Goal: Task Accomplishment & Management: Manage account settings

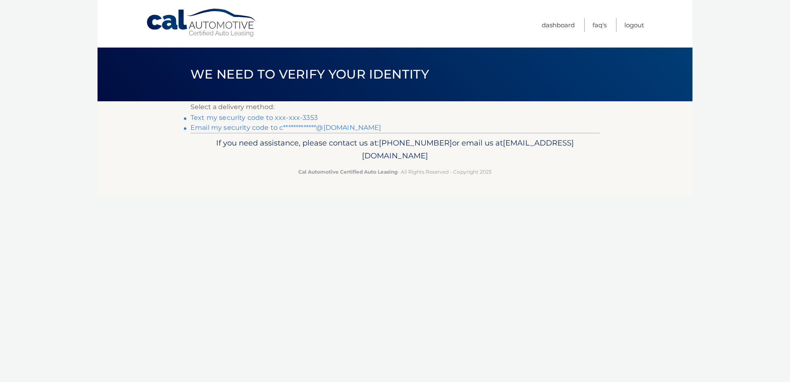
click at [270, 117] on link "Text my security code to xxx-xxx-3353" at bounding box center [253, 118] width 127 height 8
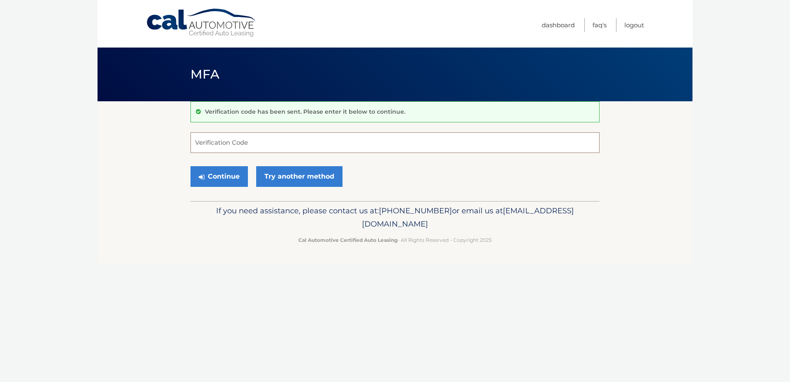
click at [264, 148] on input "Verification Code" at bounding box center [394, 142] width 409 height 21
type input "589178"
click at [190, 166] on button "Continue" at bounding box center [218, 176] width 57 height 21
click at [225, 178] on button "Continue" at bounding box center [218, 176] width 57 height 21
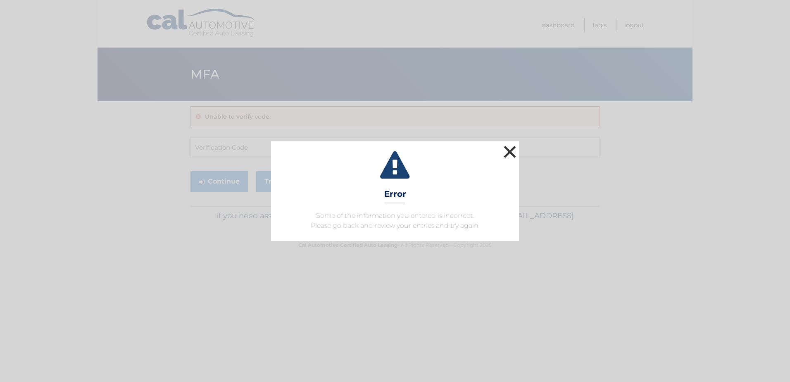
click at [504, 146] on button "×" at bounding box center [509, 151] width 17 height 17
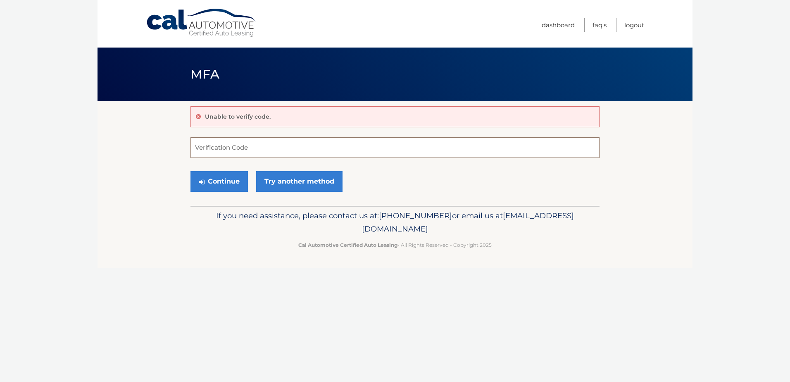
click at [225, 148] on input "Verification Code" at bounding box center [394, 147] width 409 height 21
type input "589178"
click at [228, 178] on button "Continue" at bounding box center [218, 181] width 57 height 21
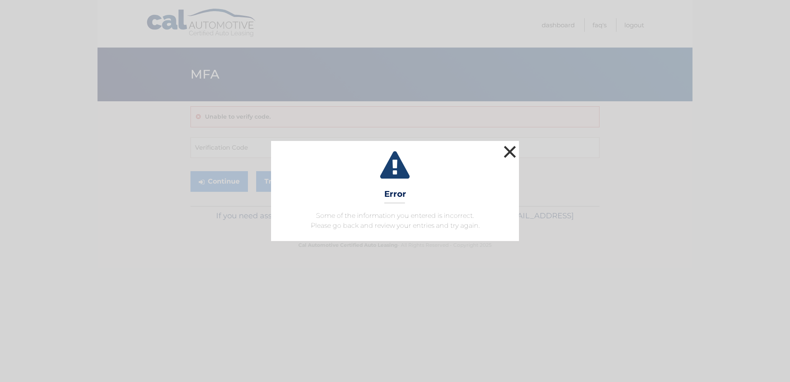
click at [508, 147] on button "×" at bounding box center [509, 151] width 17 height 17
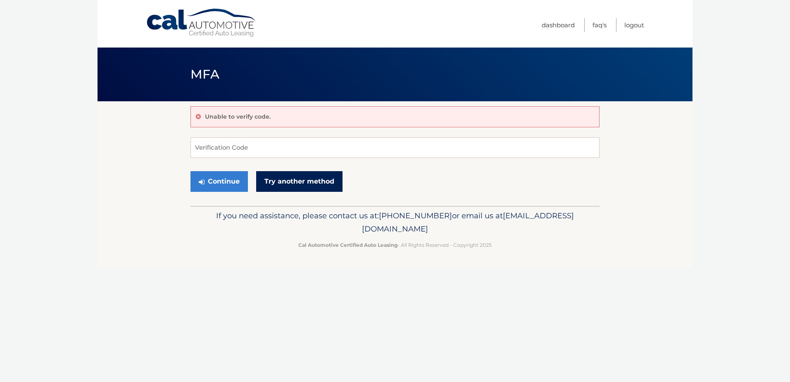
click at [301, 178] on link "Try another method" at bounding box center [299, 181] width 86 height 21
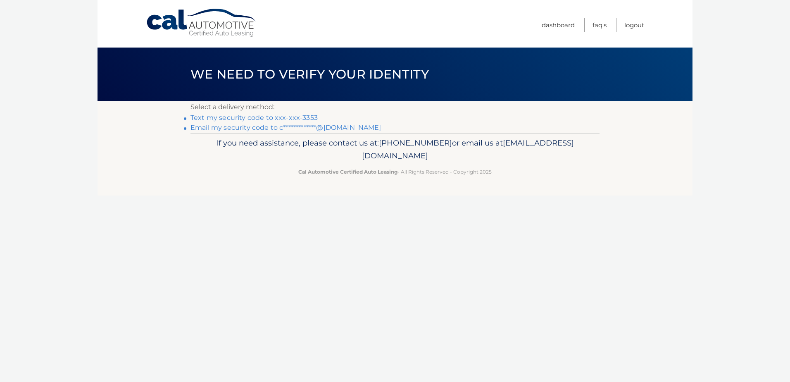
click at [255, 118] on link "Text my security code to xxx-xxx-3353" at bounding box center [253, 118] width 127 height 8
click at [632, 23] on link "Logout" at bounding box center [634, 25] width 20 height 14
